Goal: Task Accomplishment & Management: Complete application form

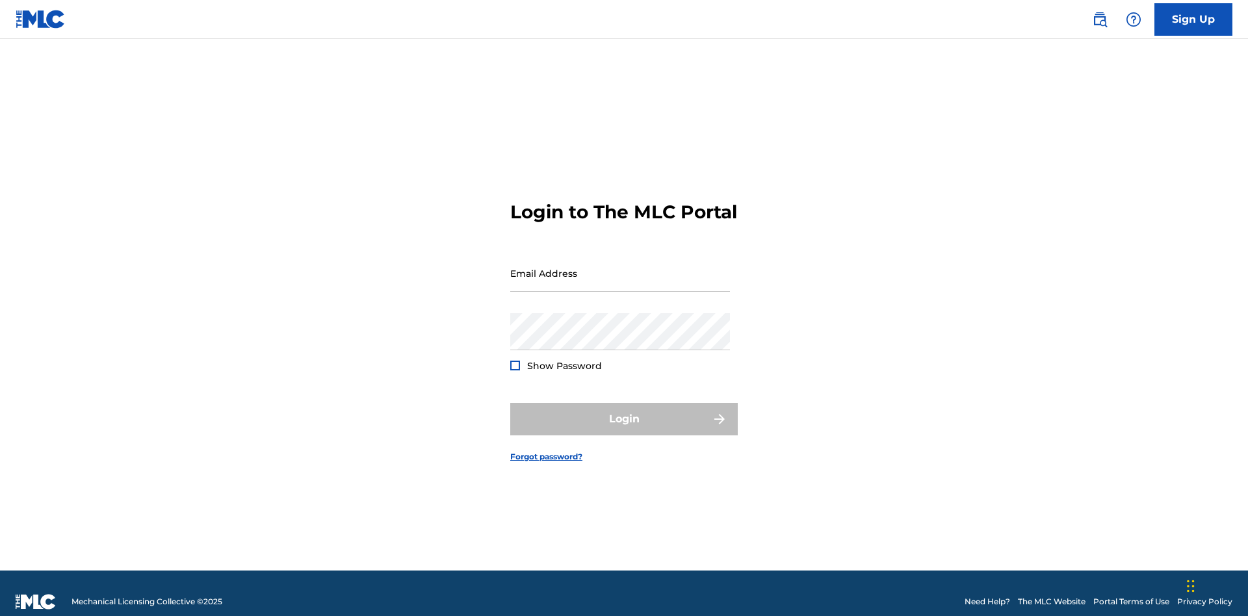
scroll to position [17, 0]
click at [620, 267] on input "Email Address" at bounding box center [620, 273] width 220 height 37
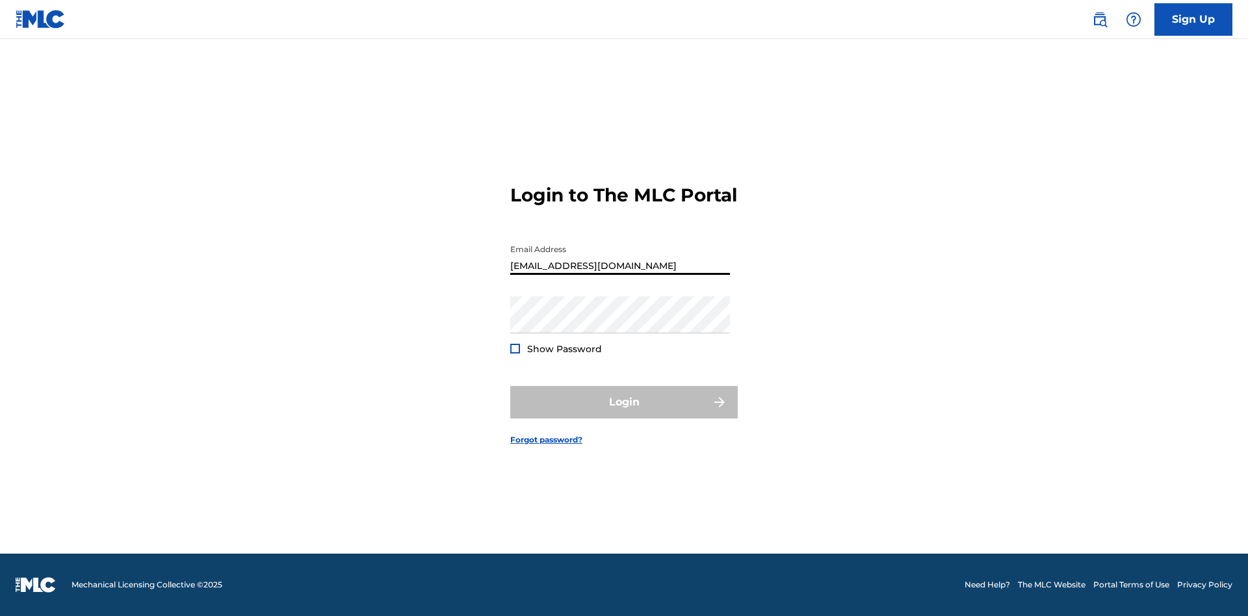
type input "[EMAIL_ADDRESS][DOMAIN_NAME]"
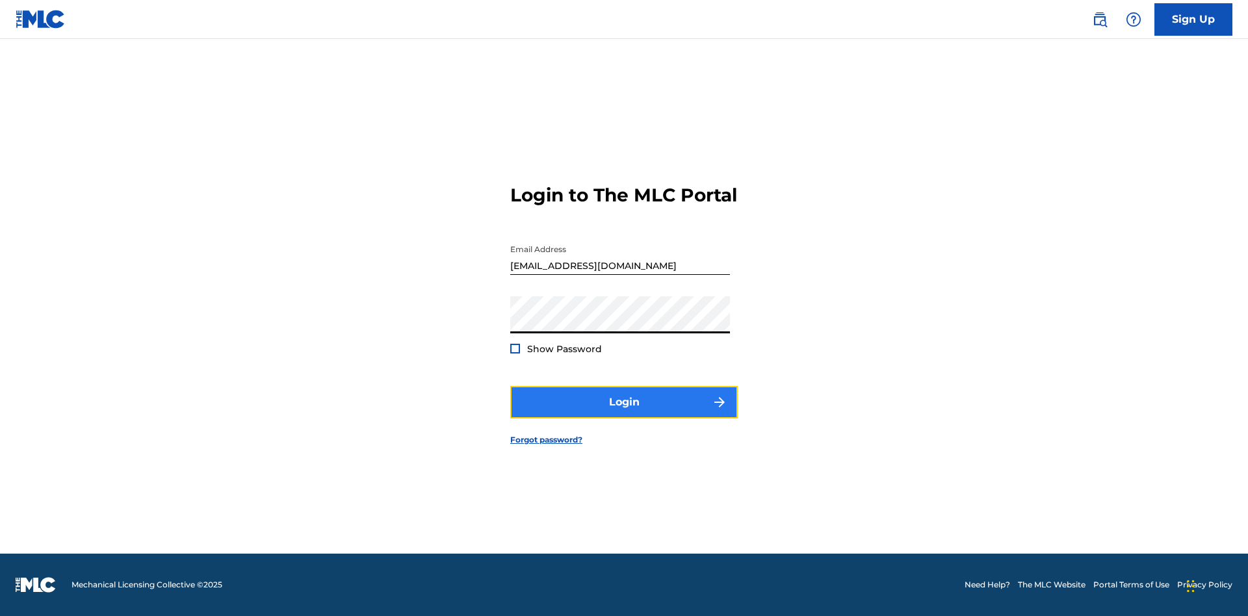
click at [624, 413] on button "Login" at bounding box center [624, 402] width 228 height 33
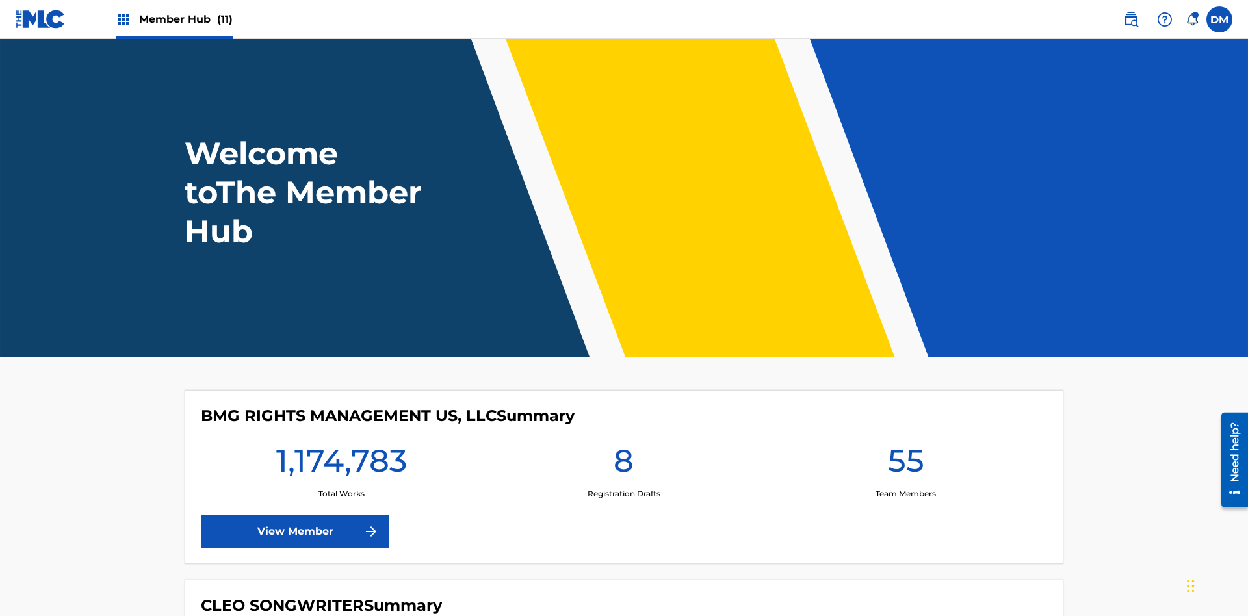
click at [185, 19] on span "Member Hub (11)" at bounding box center [186, 19] width 94 height 15
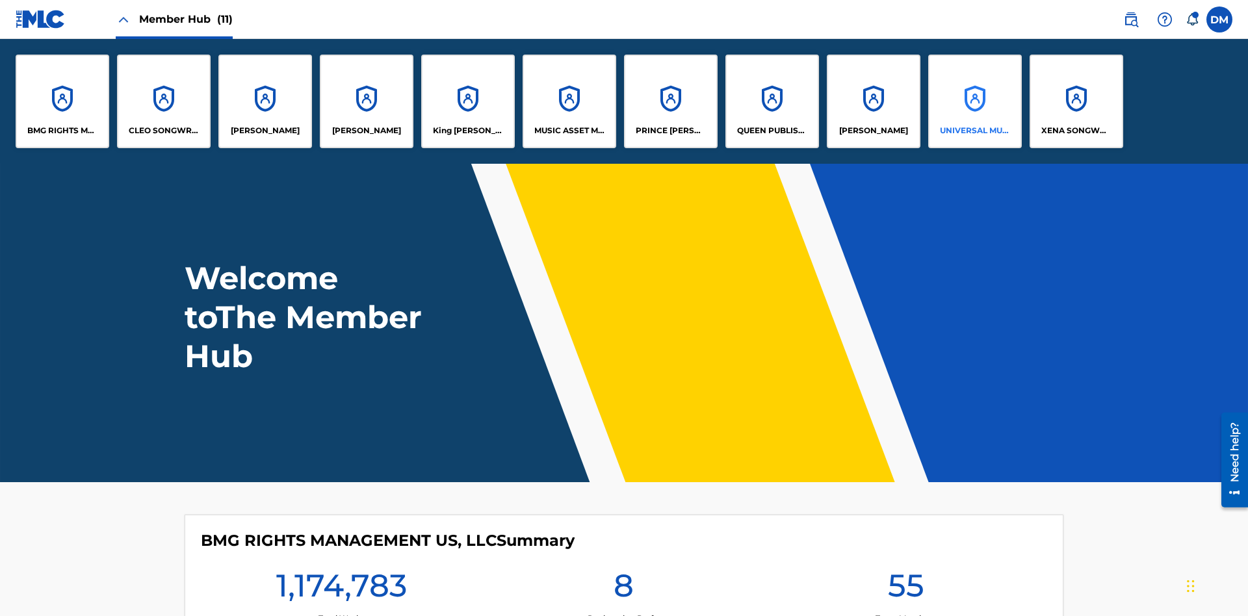
click at [975, 131] on p "UNIVERSAL MUSIC PUB GROUP" at bounding box center [975, 131] width 71 height 12
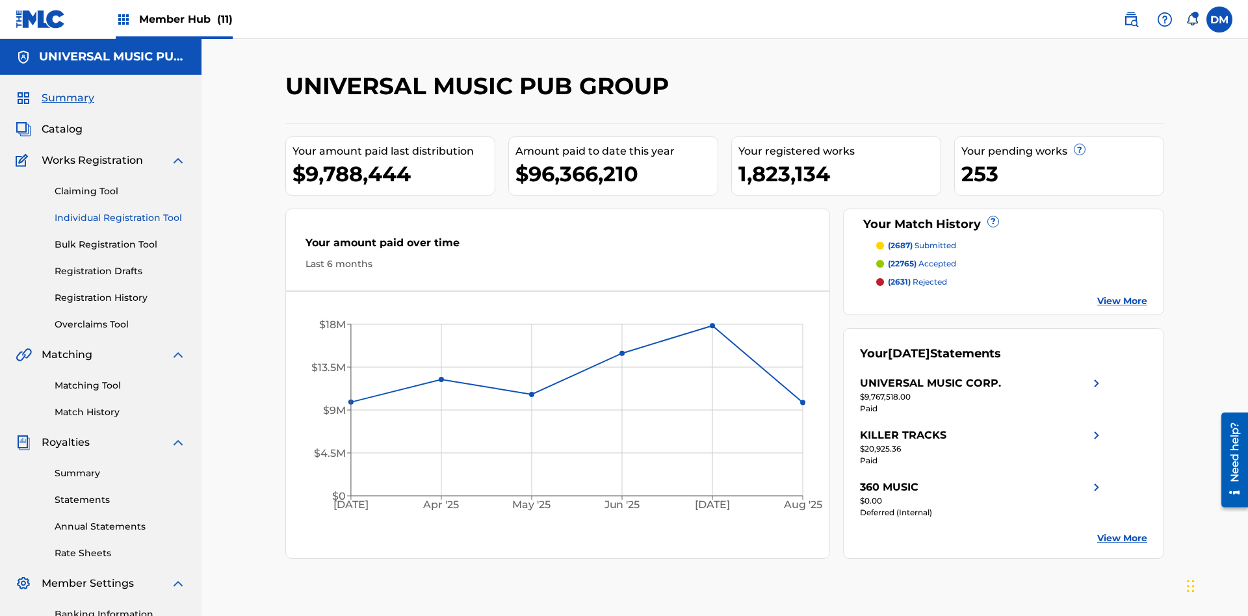
click at [120, 211] on link "Individual Registration Tool" at bounding box center [120, 218] width 131 height 14
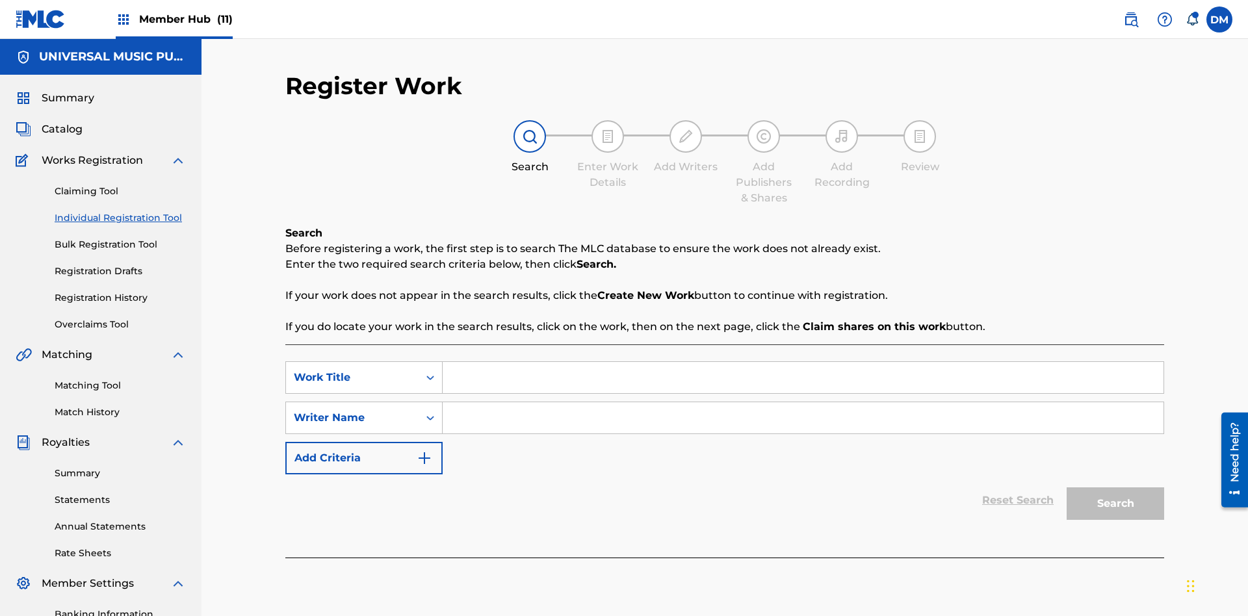
scroll to position [190, 0]
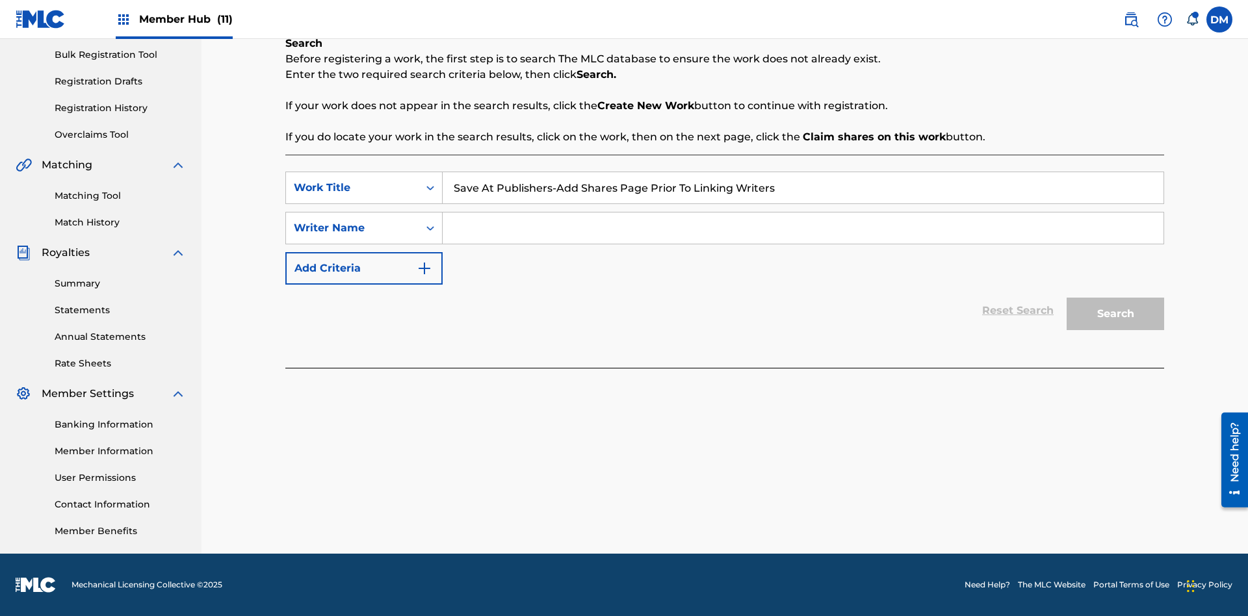
type input "Save At Publishers-Add Shares Page Prior To Linking Writers"
click at [803, 228] on input "Search Form" at bounding box center [803, 228] width 721 height 31
type input "QWERTYUIOP"
click at [1116, 314] on button "Search" at bounding box center [1116, 314] width 98 height 33
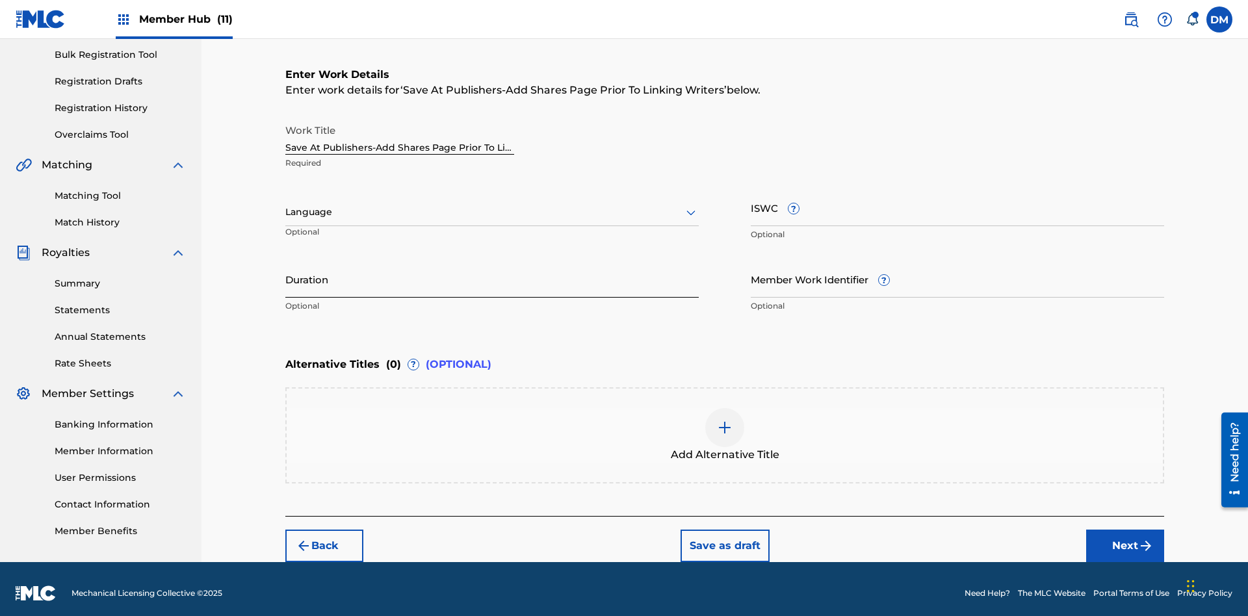
click at [492, 270] on input "Duration" at bounding box center [491, 279] width 413 height 37
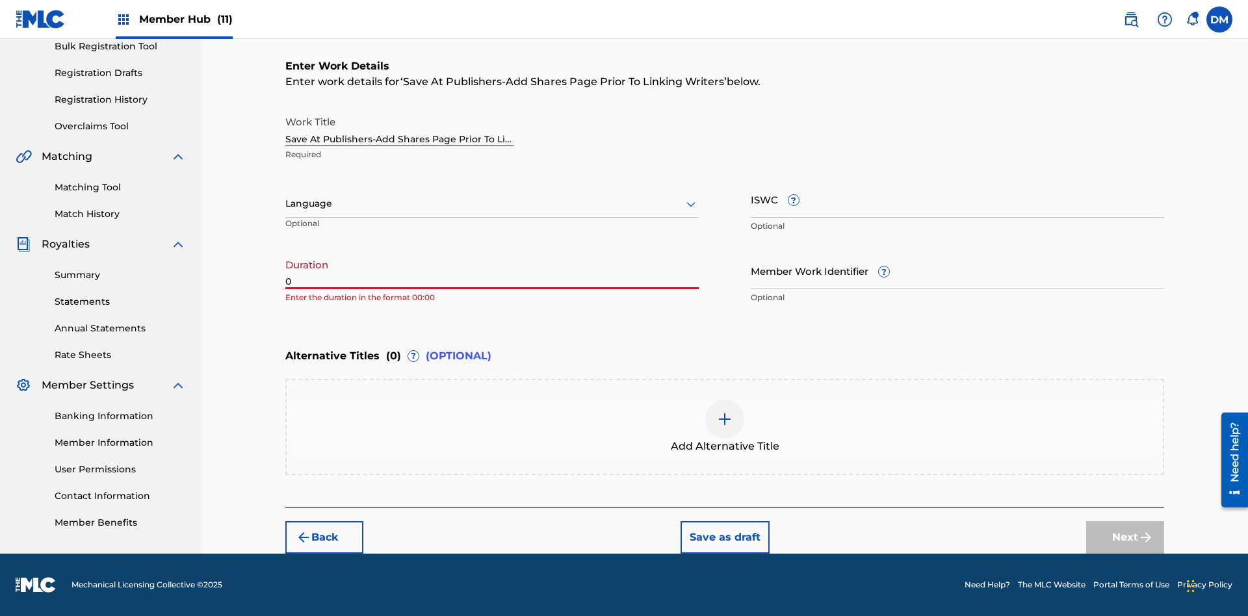
click at [492, 270] on input "0" at bounding box center [491, 270] width 413 height 37
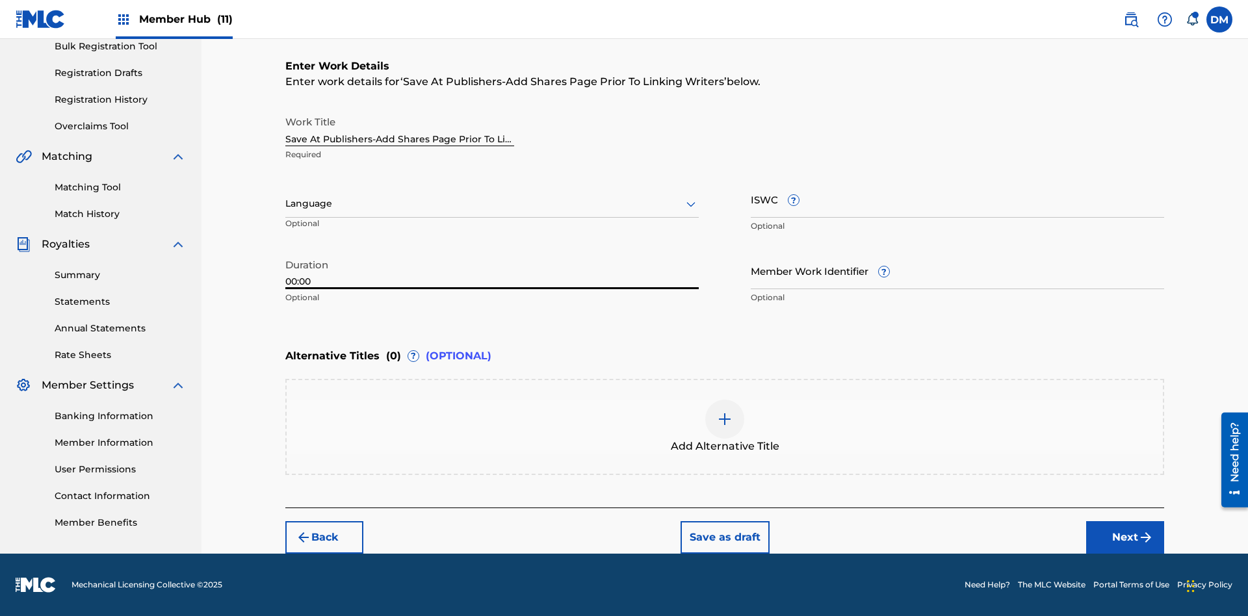
type input "00:00"
click at [691, 204] on icon at bounding box center [691, 204] width 16 height 16
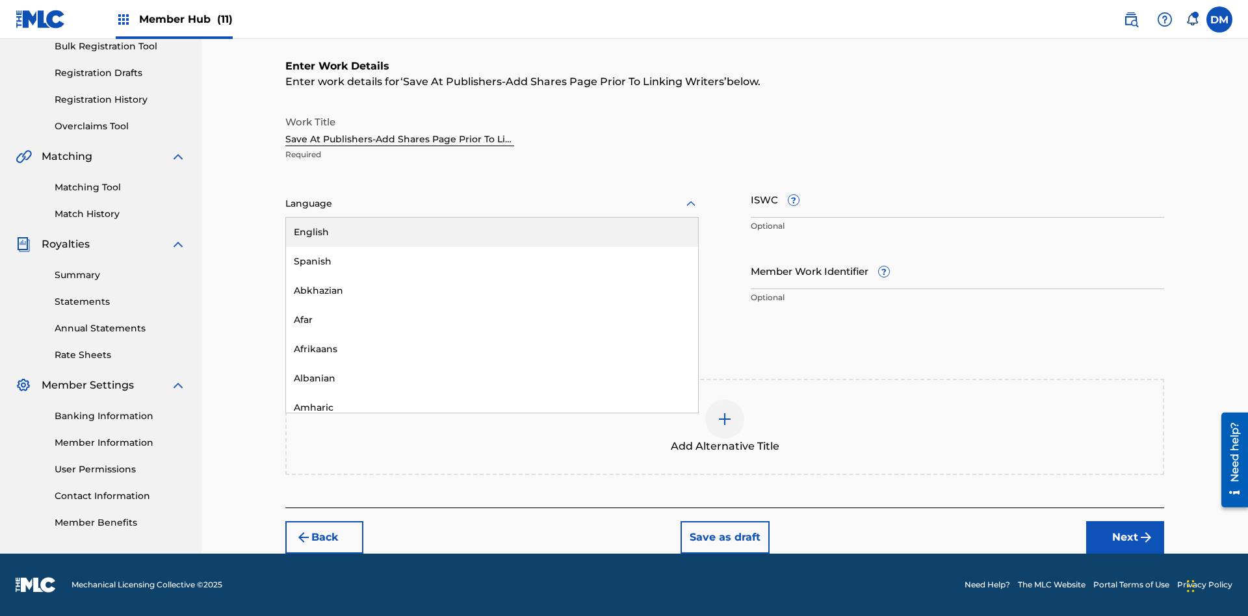
click at [492, 320] on div "Afar" at bounding box center [492, 320] width 412 height 29
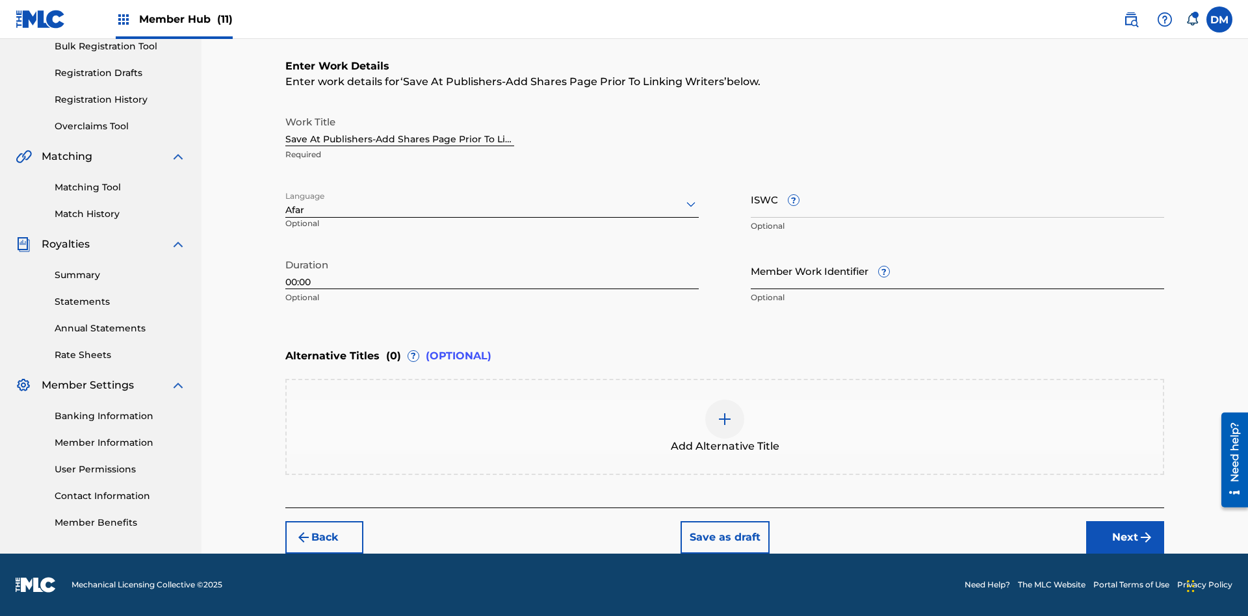
click at [958, 270] on input "Member Work Identifier ?" at bounding box center [957, 270] width 413 height 37
type input "2025.09.30.04"
click at [958, 199] on input "ISWC ?" at bounding box center [957, 199] width 413 height 37
type input "T-123.456.789-4"
click at [725, 426] on img at bounding box center [725, 420] width 16 height 16
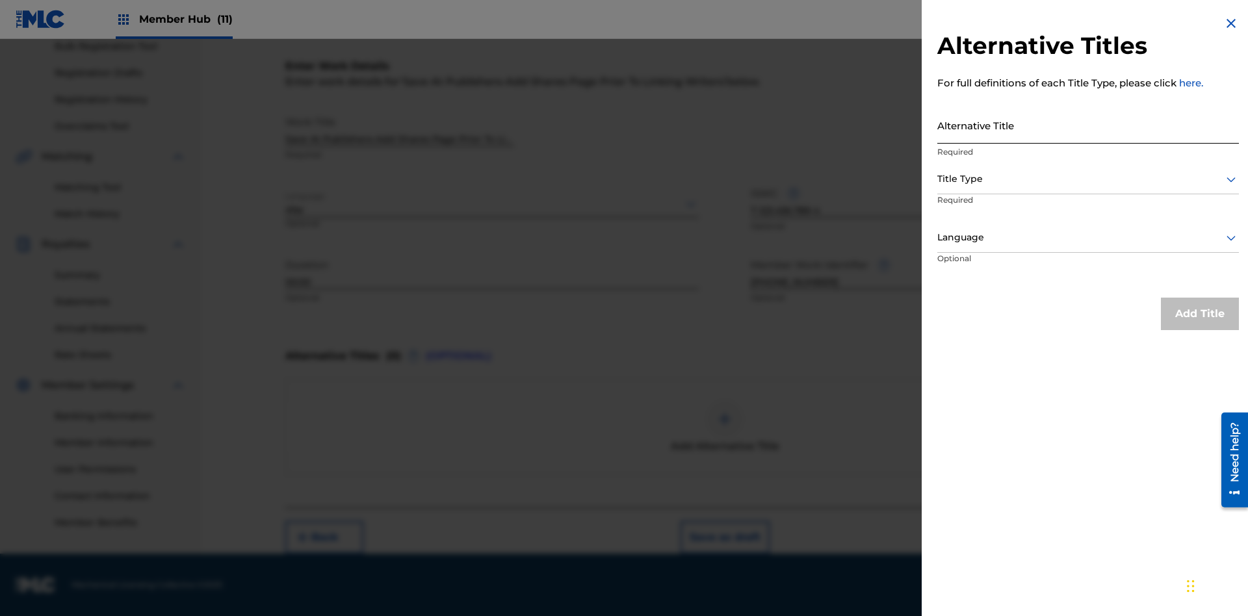
click at [1088, 125] on input "Alternative Title" at bounding box center [1088, 125] width 302 height 37
type input "Alt Title"
click at [1088, 179] on div at bounding box center [1088, 179] width 302 height 16
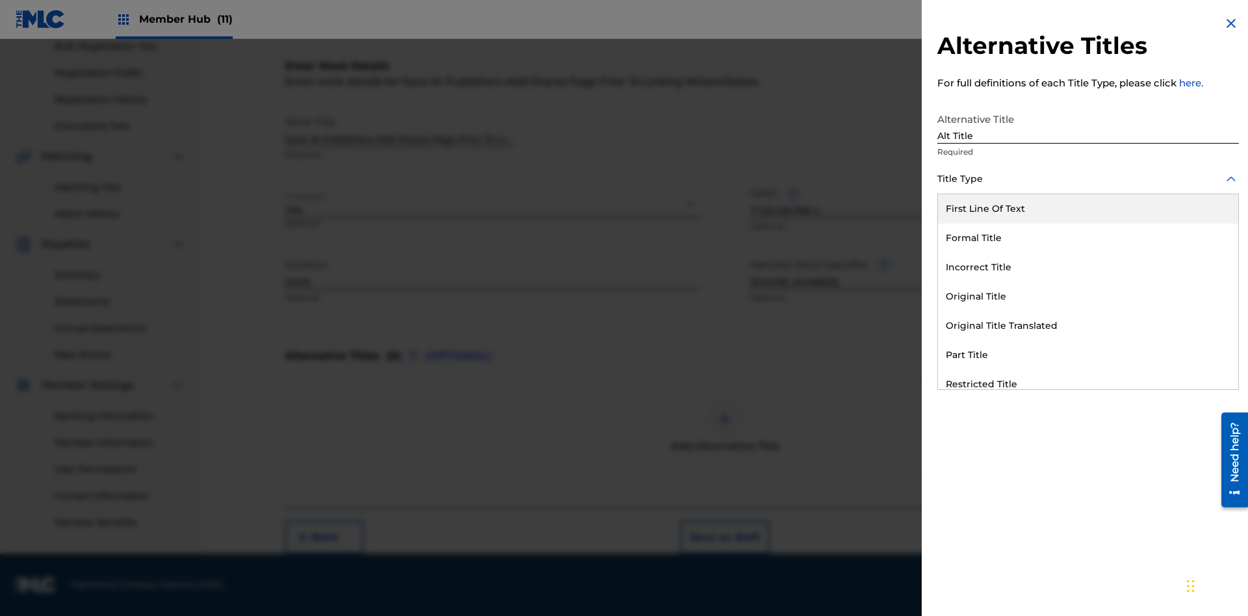
click at [1088, 296] on div "Original Title" at bounding box center [1088, 296] width 300 height 29
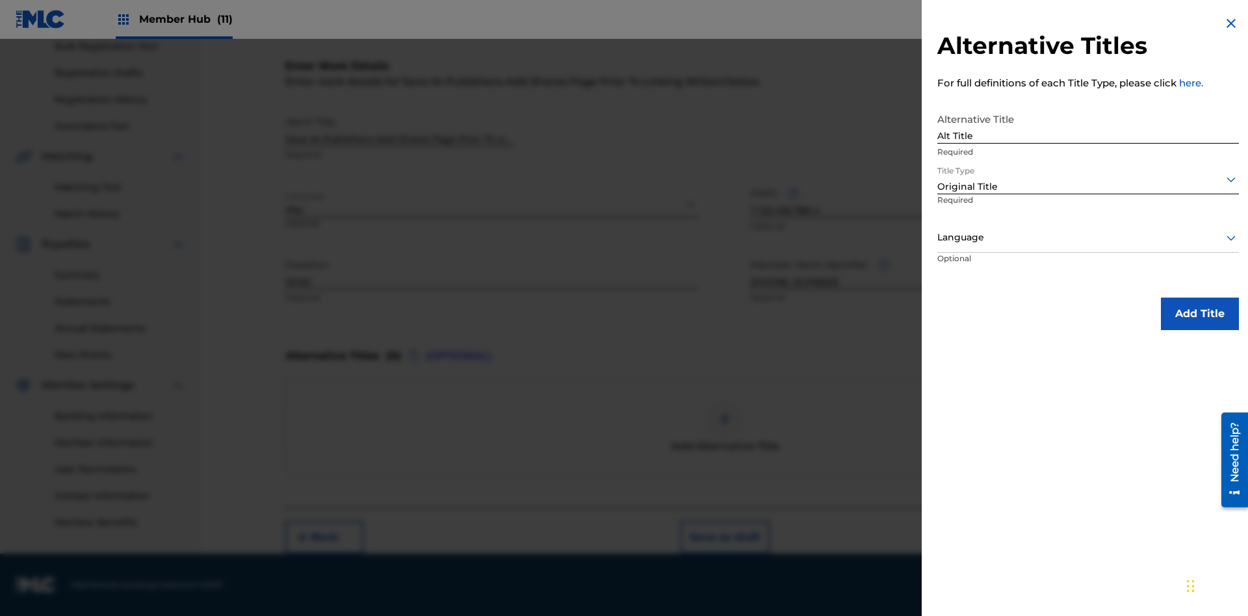
click at [1088, 237] on div at bounding box center [1088, 237] width 302 height 16
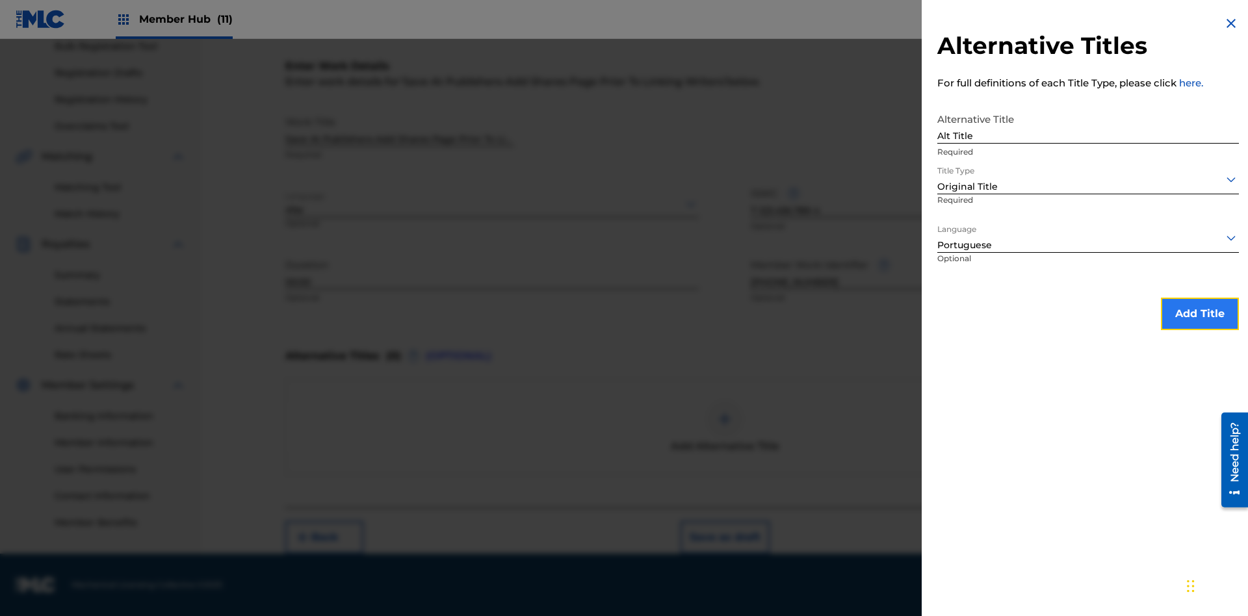
click at [1200, 313] on button "Add Title" at bounding box center [1200, 314] width 78 height 33
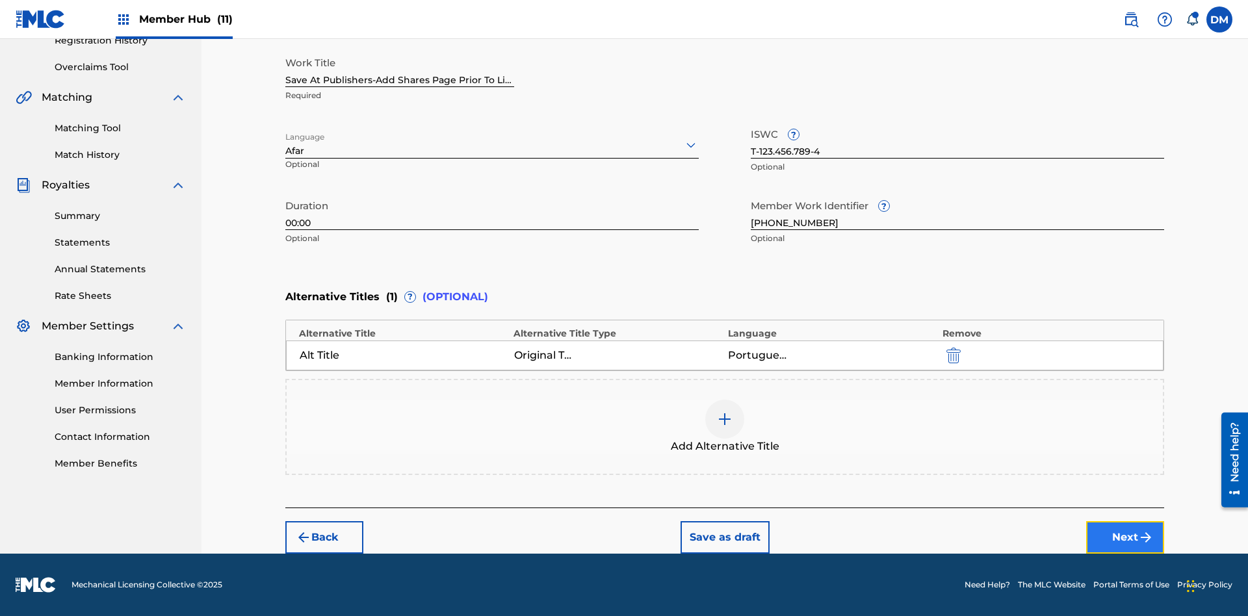
click at [1125, 538] on button "Next" at bounding box center [1125, 537] width 78 height 33
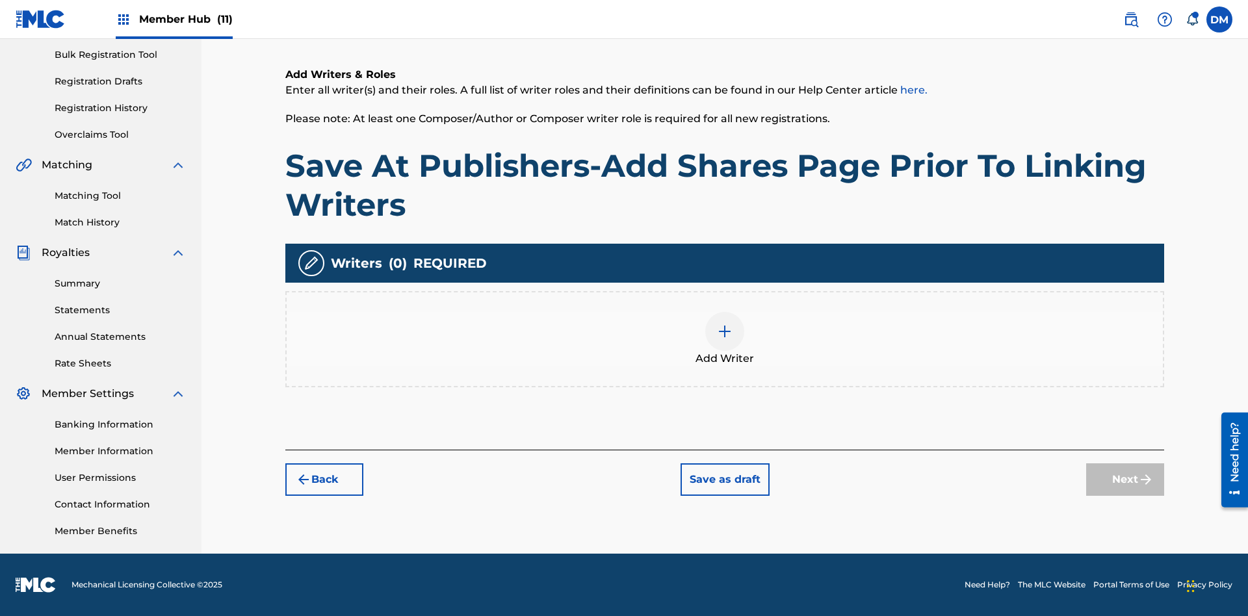
click at [725, 339] on img at bounding box center [725, 332] width 16 height 16
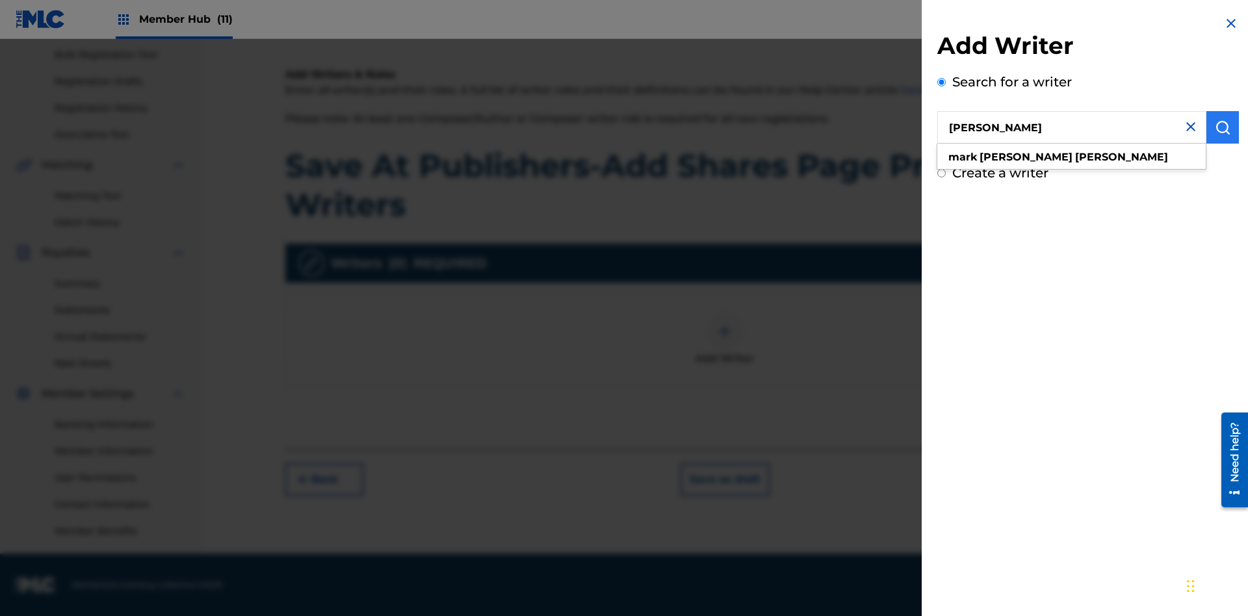
type input "MARK STEVEN BERKOWITZ"
click at [1223, 127] on img "submit" at bounding box center [1223, 128] width 16 height 16
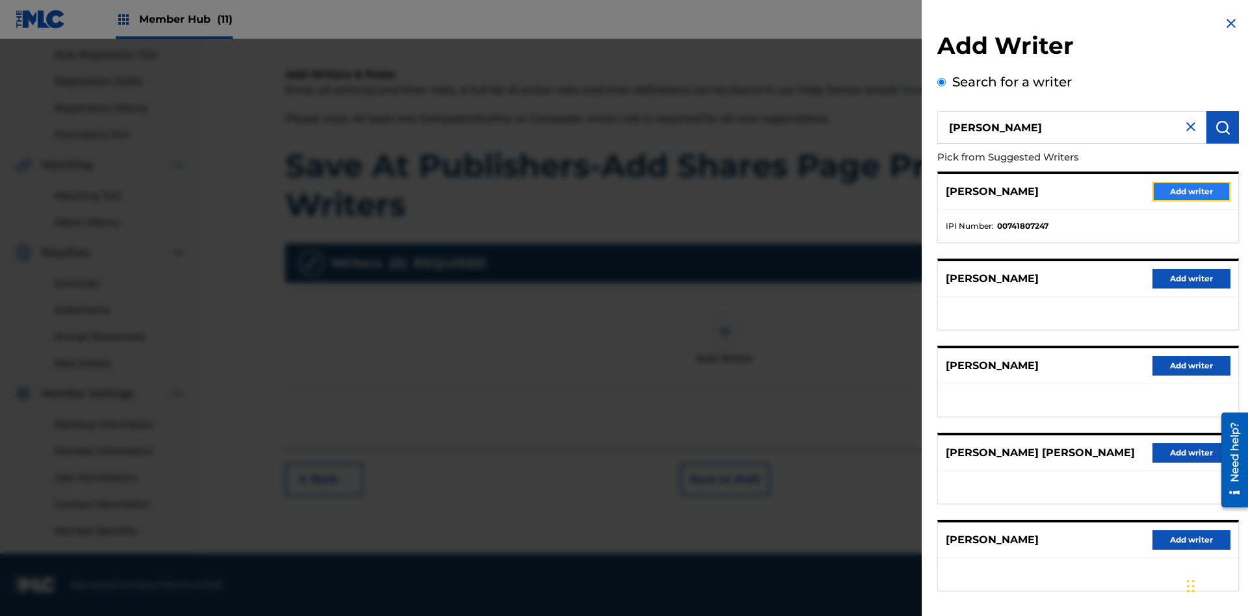
click at [1192, 191] on button "Add writer" at bounding box center [1192, 192] width 78 height 20
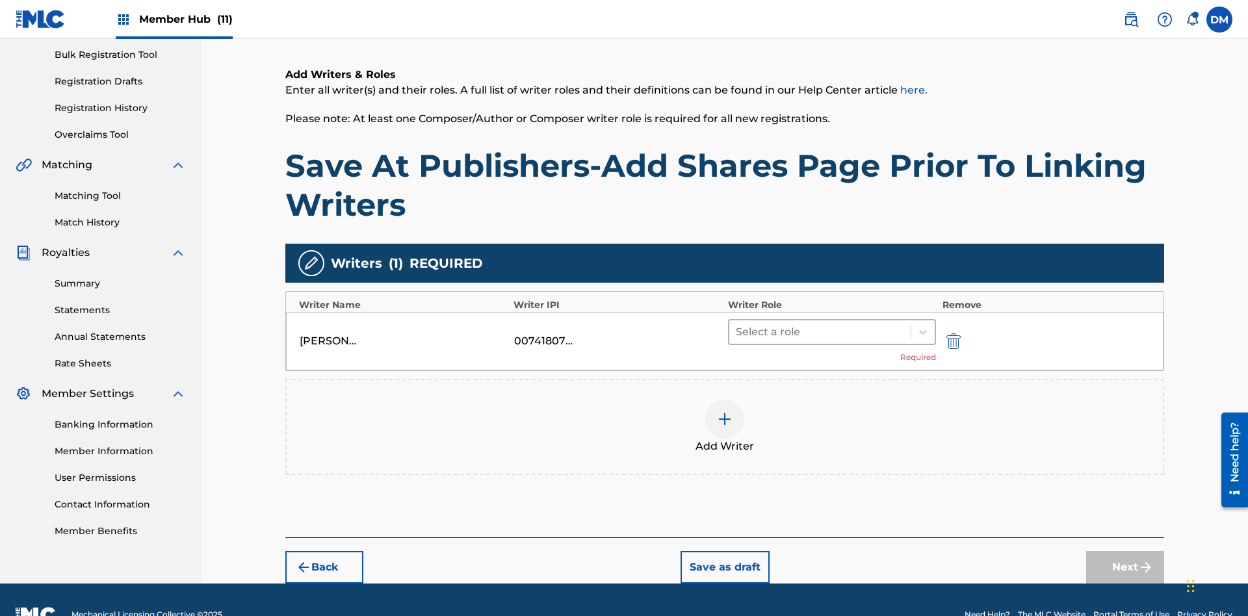
click at [737, 324] on input "text" at bounding box center [737, 332] width 3 height 16
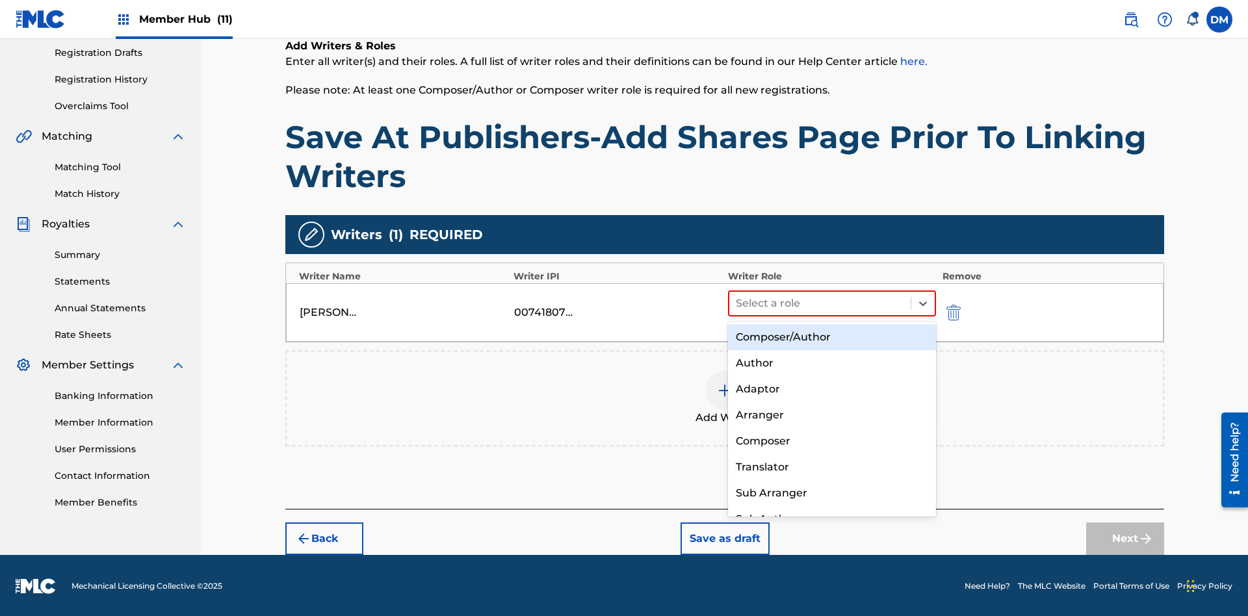
click at [831, 441] on div "Composer" at bounding box center [832, 441] width 208 height 26
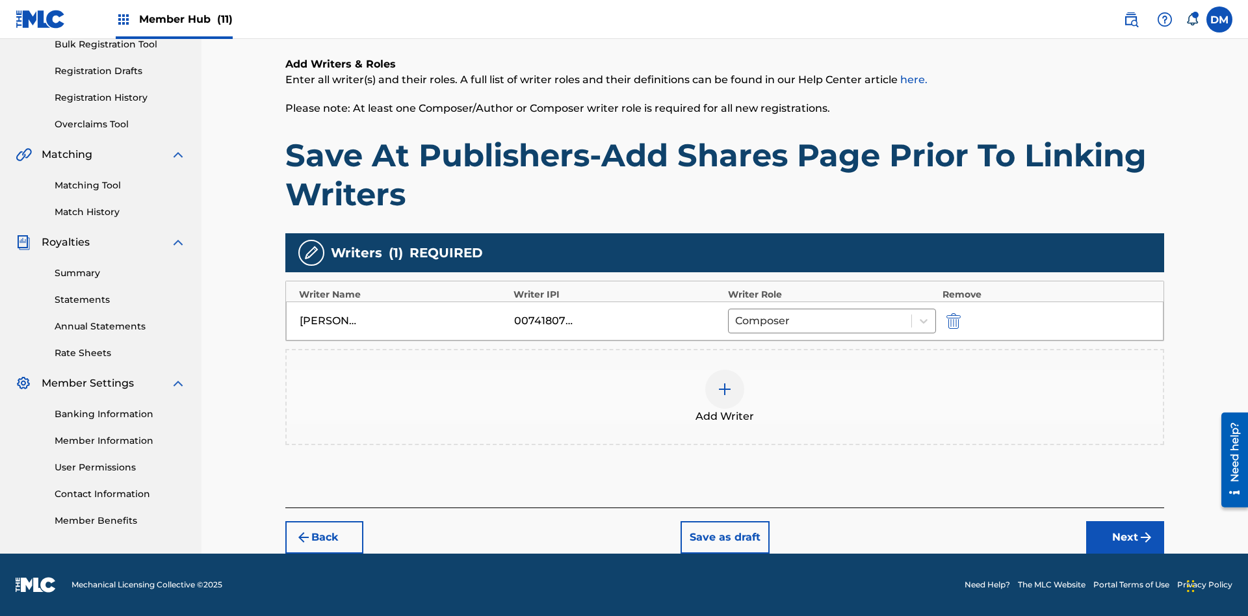
scroll to position [200, 0]
click at [1125, 538] on button "Next" at bounding box center [1125, 537] width 78 height 33
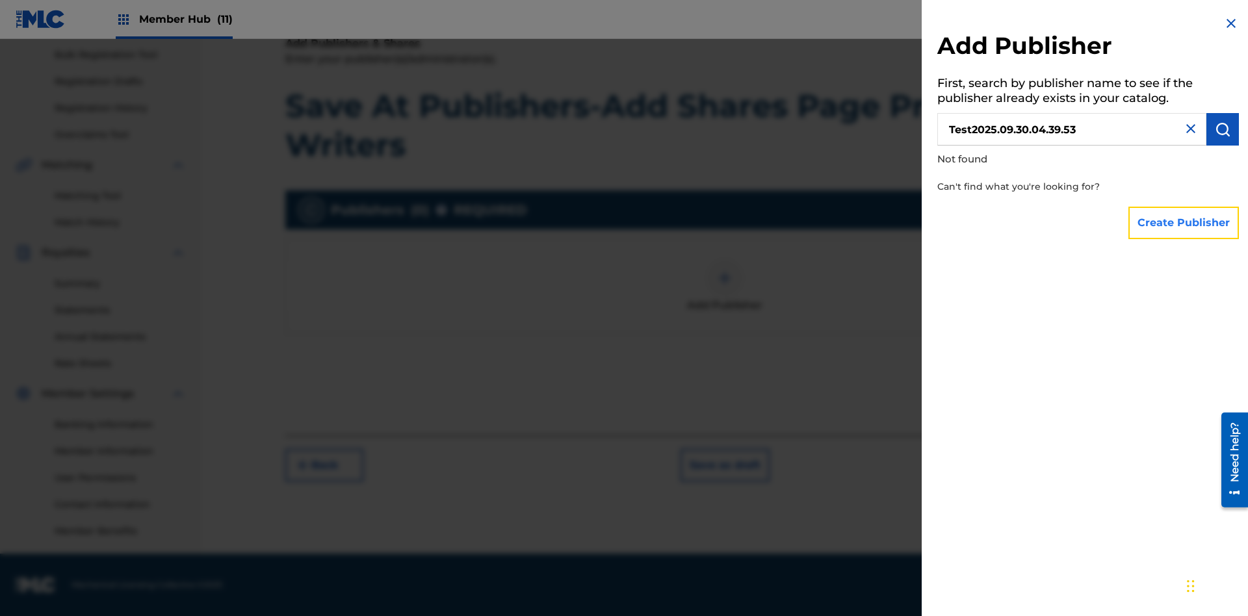
click at [1184, 222] on button "Create Publisher" at bounding box center [1184, 223] width 111 height 33
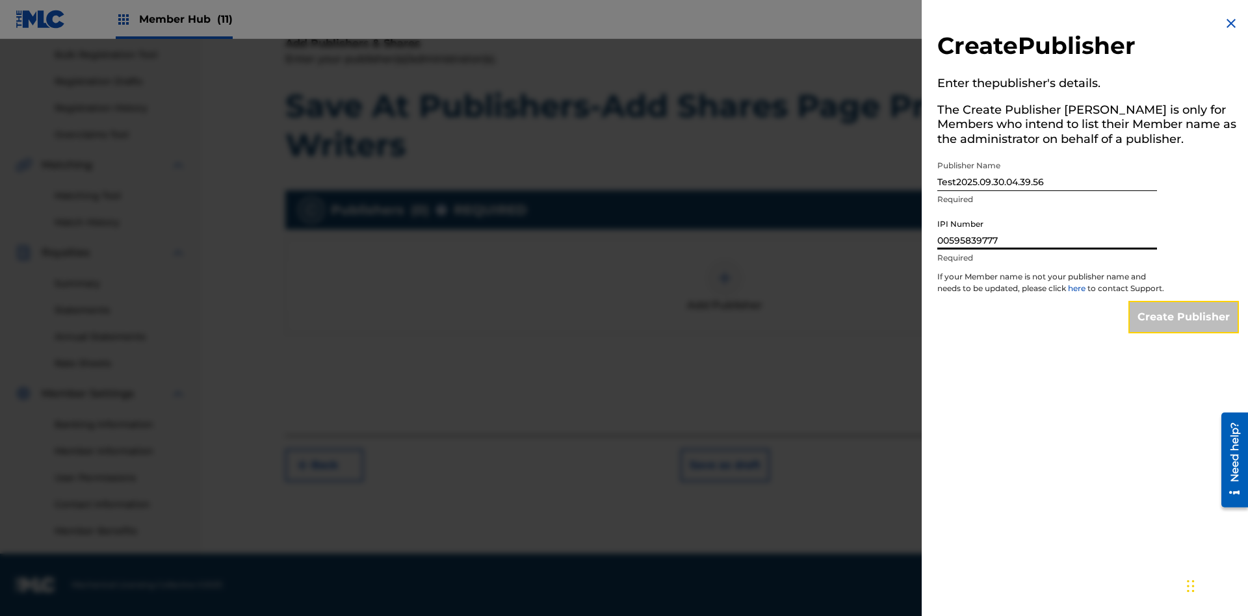
click at [1184, 329] on input "Create Publisher" at bounding box center [1184, 317] width 111 height 33
click at [1184, 301] on input "Create Publisher" at bounding box center [1184, 317] width 111 height 33
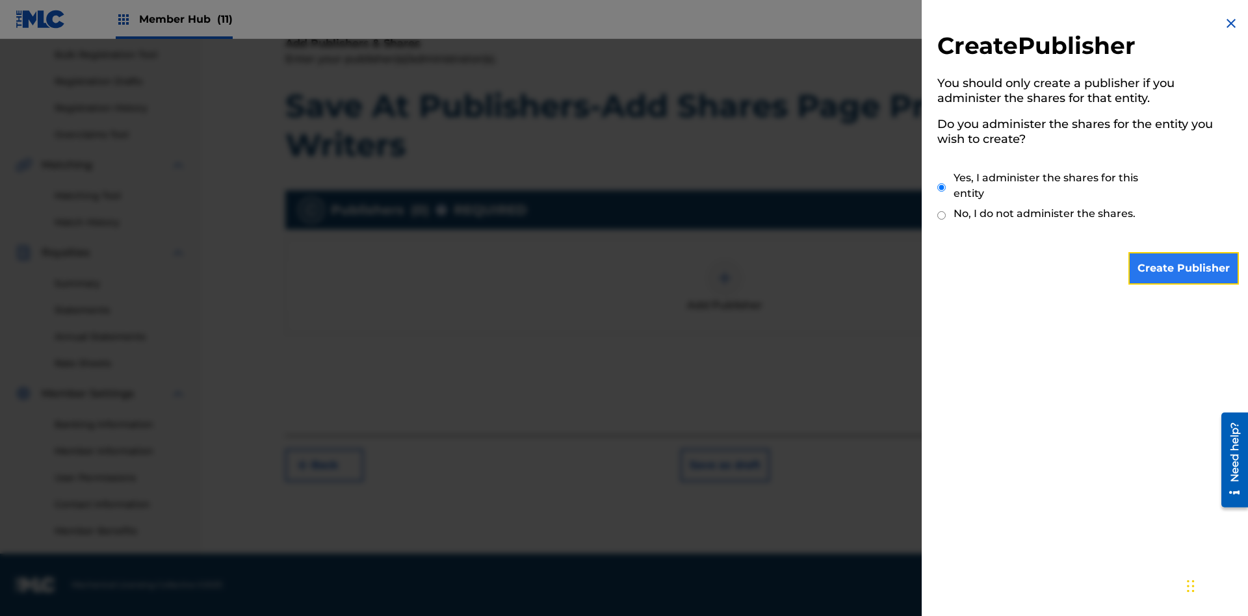
scroll to position [194, 0]
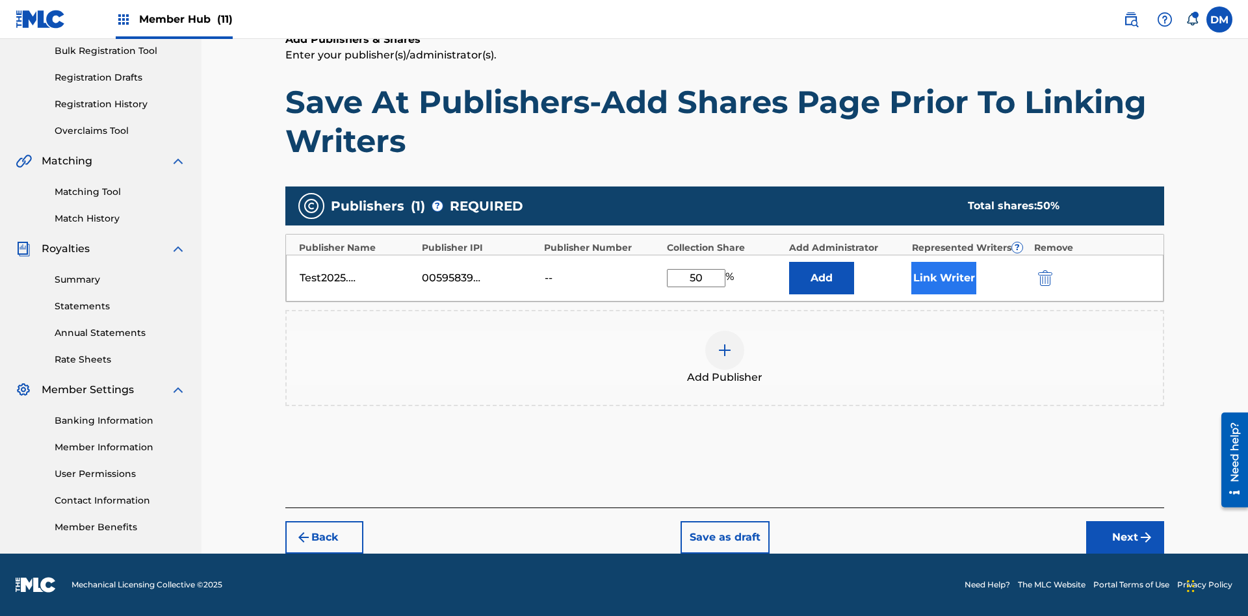
type input "50"
click at [944, 278] on button "Link Writer" at bounding box center [943, 278] width 65 height 33
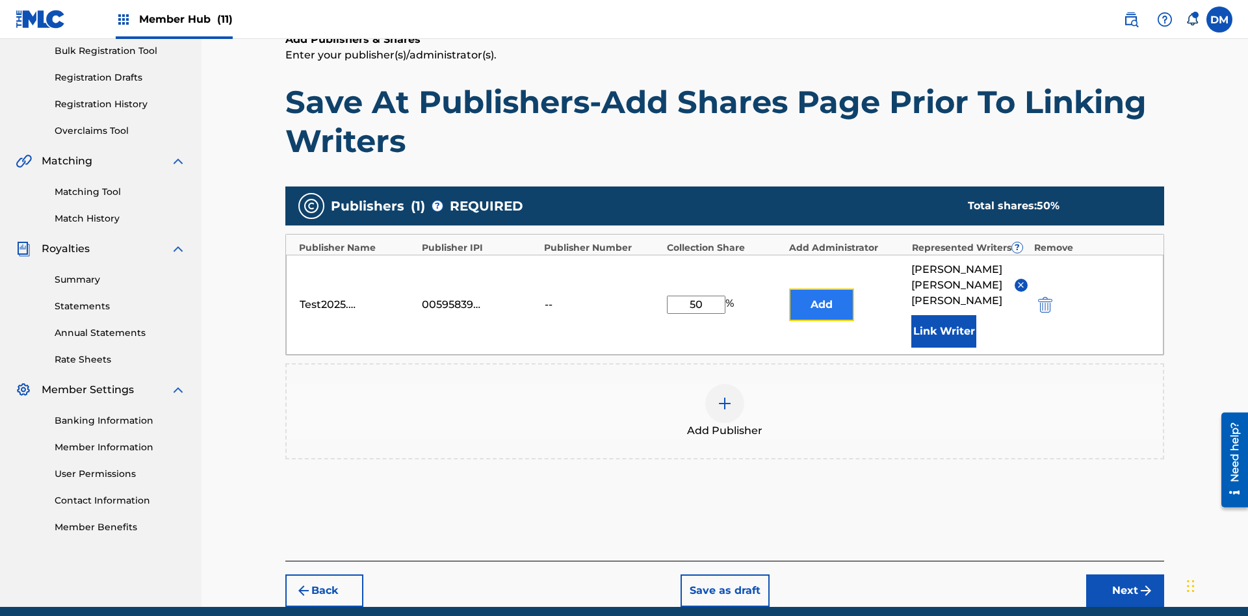
click at [822, 289] on button "Add" at bounding box center [821, 305] width 65 height 33
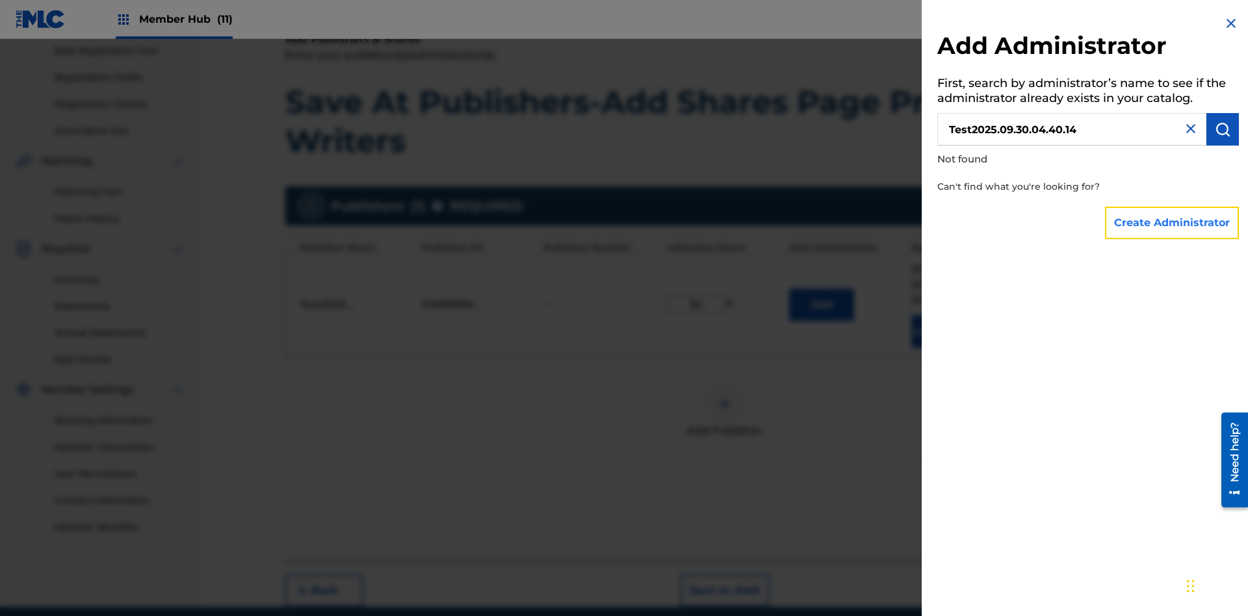
click at [1173, 222] on button "Create Administrator" at bounding box center [1172, 223] width 134 height 33
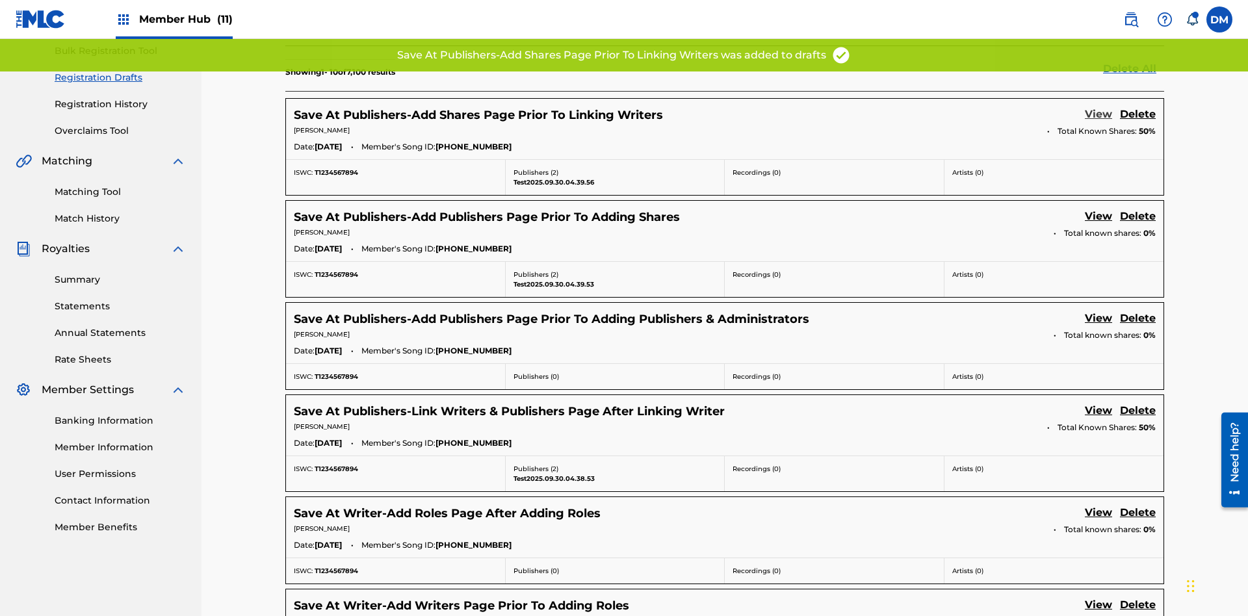
click at [1099, 107] on link "View" at bounding box center [1098, 116] width 27 height 18
